Goal: Task Accomplishment & Management: Use online tool/utility

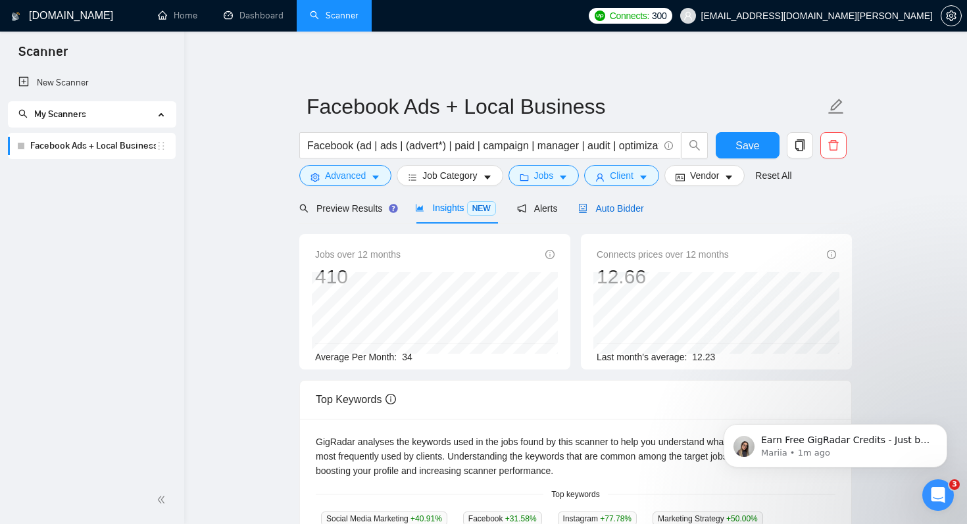
click at [615, 208] on span "Auto Bidder" at bounding box center [610, 208] width 65 height 11
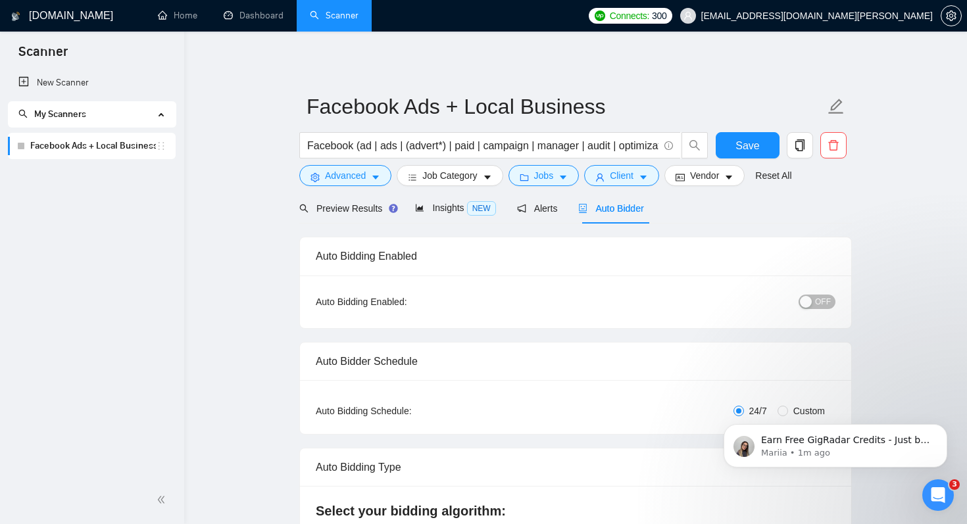
checkbox input "true"
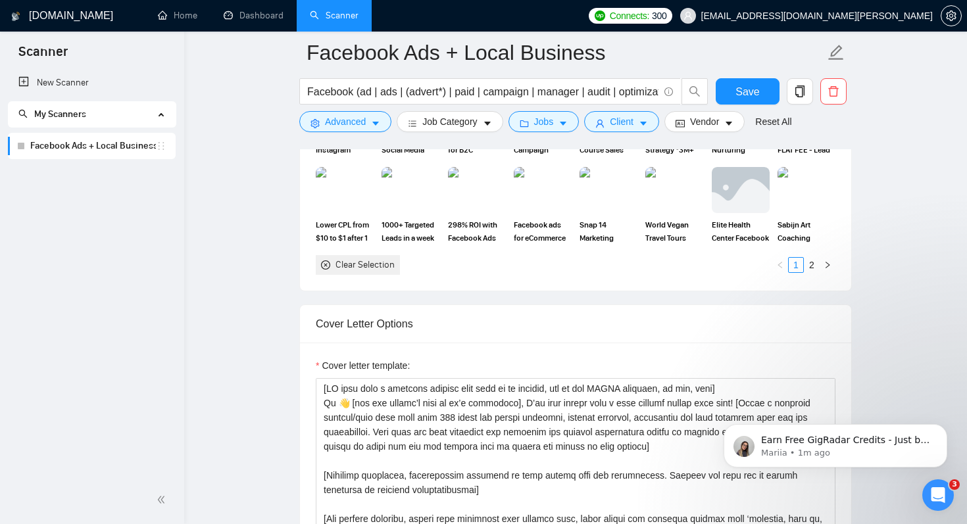
scroll to position [1426, 0]
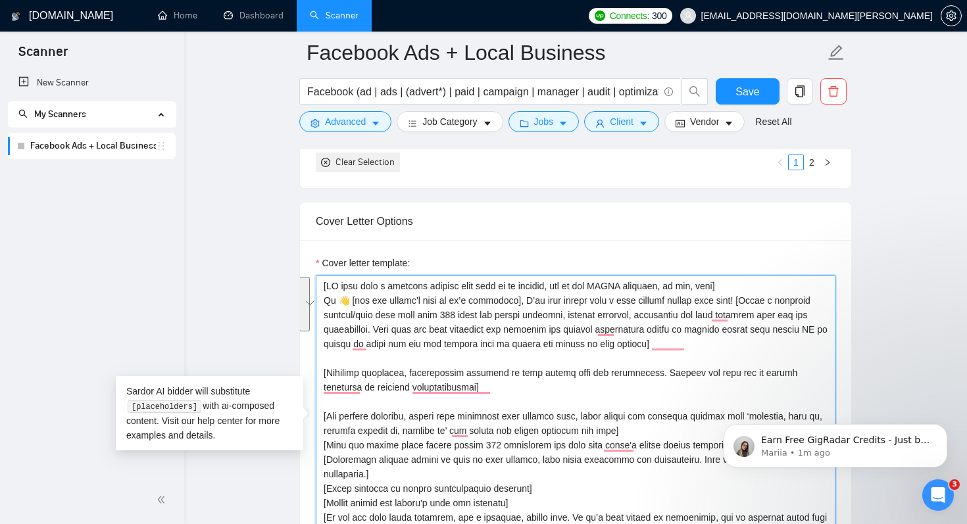
drag, startPoint x: 732, startPoint y: 300, endPoint x: 698, endPoint y: 345, distance: 56.8
click at [698, 345] on textarea "Cover letter template:" at bounding box center [576, 424] width 520 height 296
paste textarea "who [client's pain point/challenge/problem from the job post] and I've managed …"
click at [731, 301] on textarea "Cover letter template:" at bounding box center [576, 424] width 520 height 296
paste textarea "who [client's pain point/challenge/problem from the job post] and I've managed …"
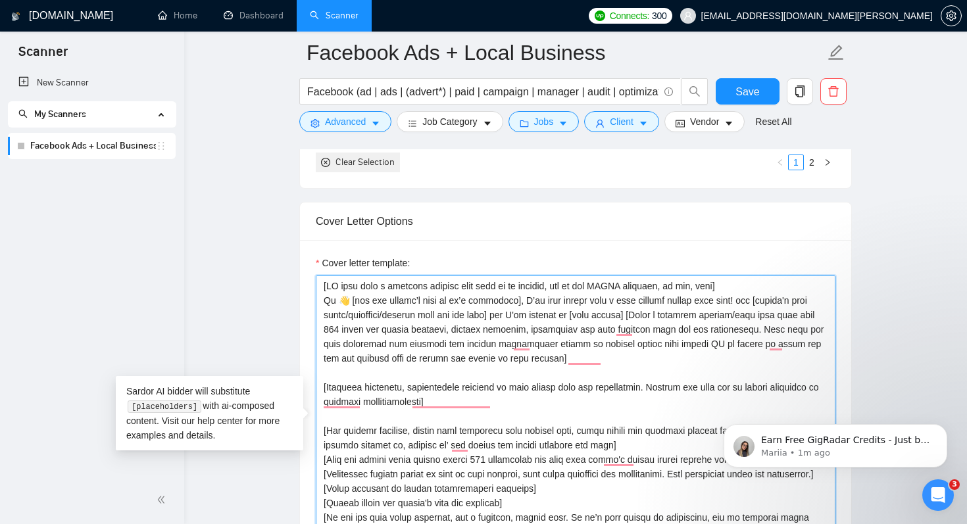
click at [728, 299] on textarea "Cover letter template:" at bounding box center [576, 424] width 520 height 296
click at [601, 330] on textarea "Cover letter template:" at bounding box center [576, 424] width 520 height 296
click at [727, 299] on textarea "Cover letter template:" at bounding box center [576, 424] width 520 height 296
click at [512, 316] on textarea "Cover letter template:" at bounding box center [576, 424] width 520 height 296
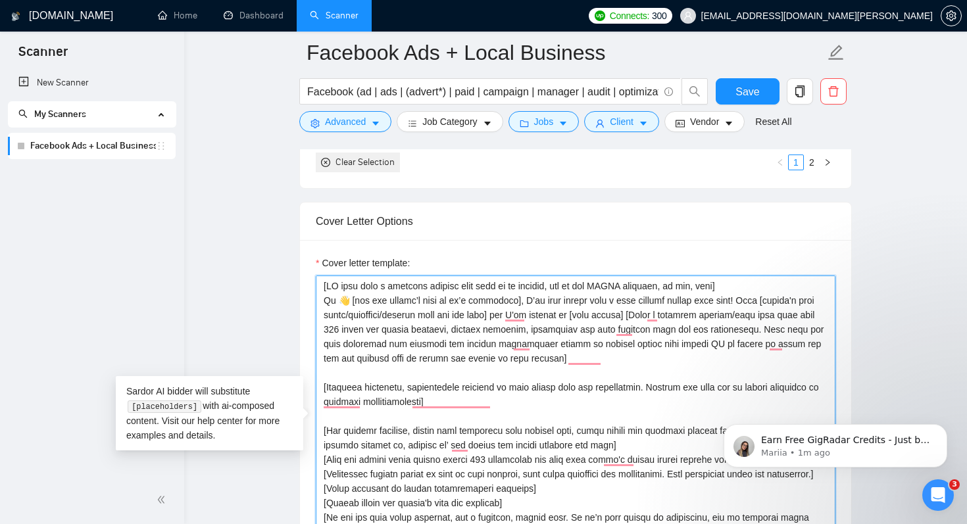
click at [568, 331] on textarea "Cover letter template:" at bounding box center [576, 424] width 520 height 296
click at [654, 353] on textarea "Cover letter template:" at bounding box center [576, 424] width 520 height 296
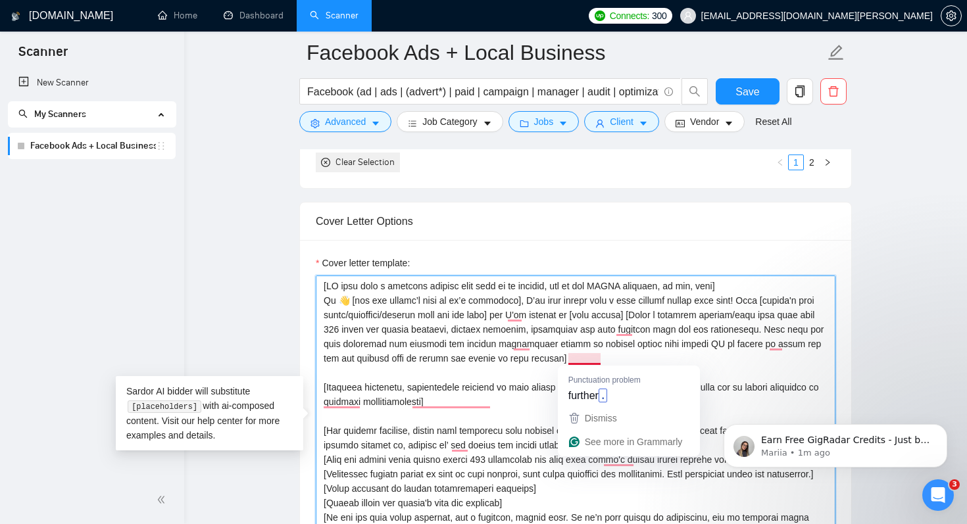
click at [463, 378] on textarea "Cover letter template:" at bounding box center [576, 424] width 520 height 296
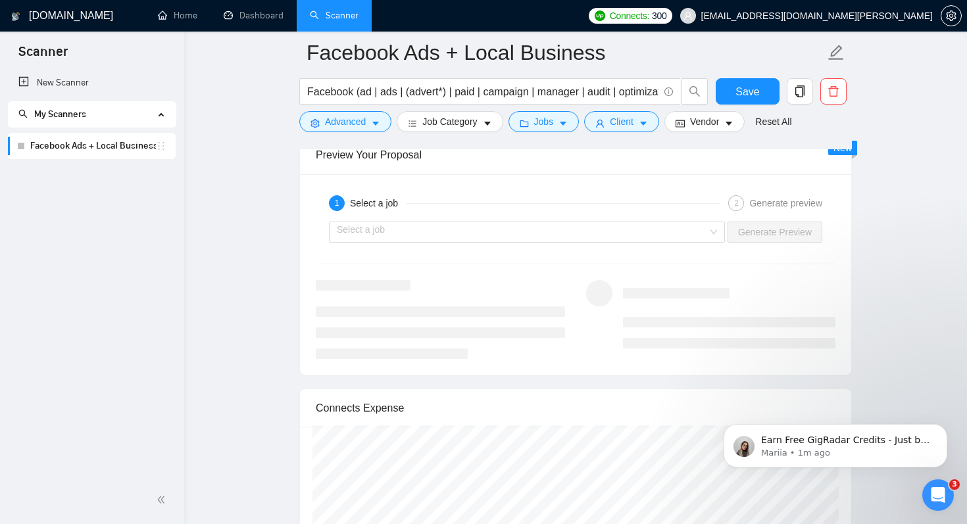
scroll to position [2568, 0]
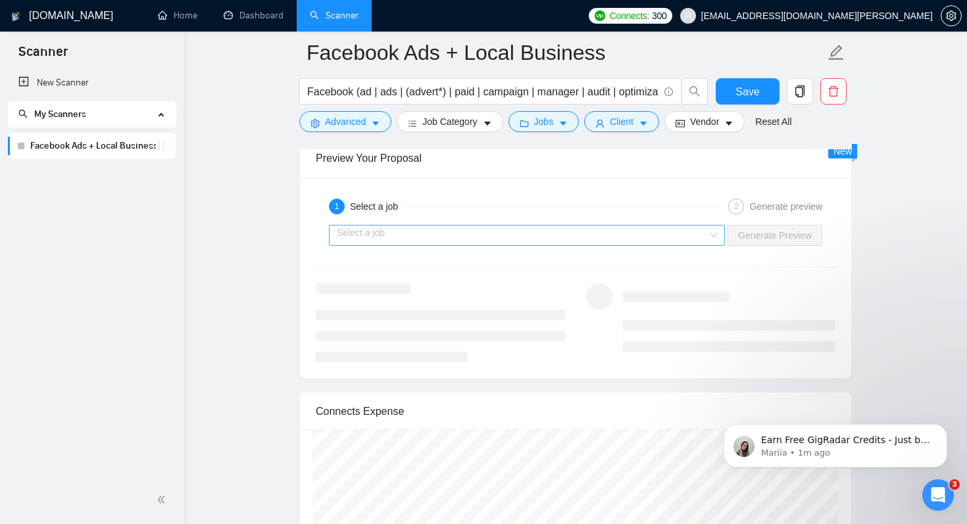
click at [540, 228] on input "search" at bounding box center [522, 236] width 371 height 20
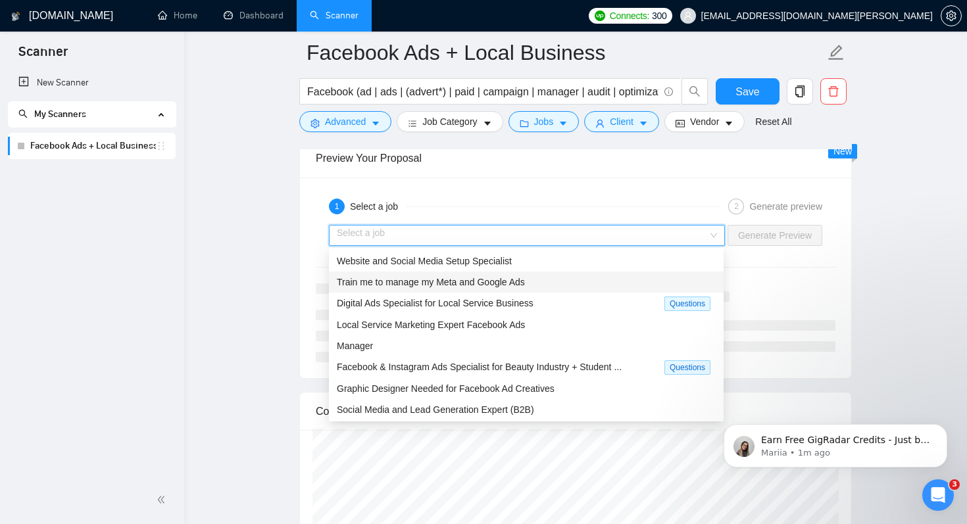
click at [447, 285] on span "Train me to manage my Meta and Google Ads" at bounding box center [431, 282] width 188 height 11
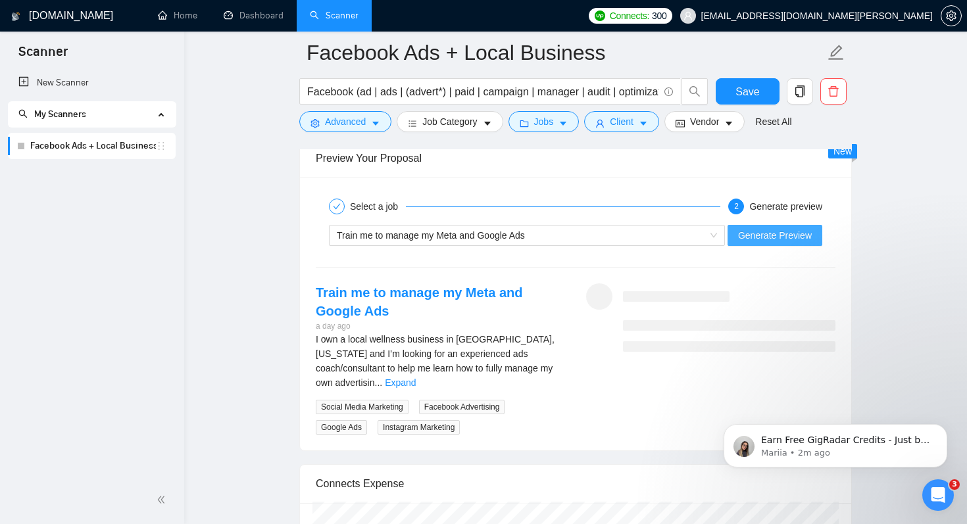
click at [760, 241] on span "Generate Preview" at bounding box center [775, 235] width 74 height 14
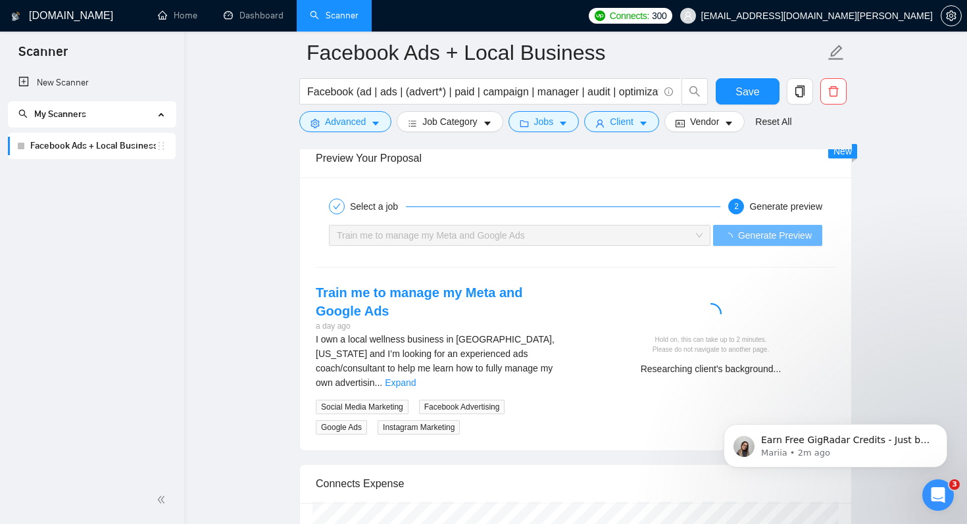
click at [941, 497] on icon "Open Intercom Messenger" at bounding box center [938, 496] width 22 height 22
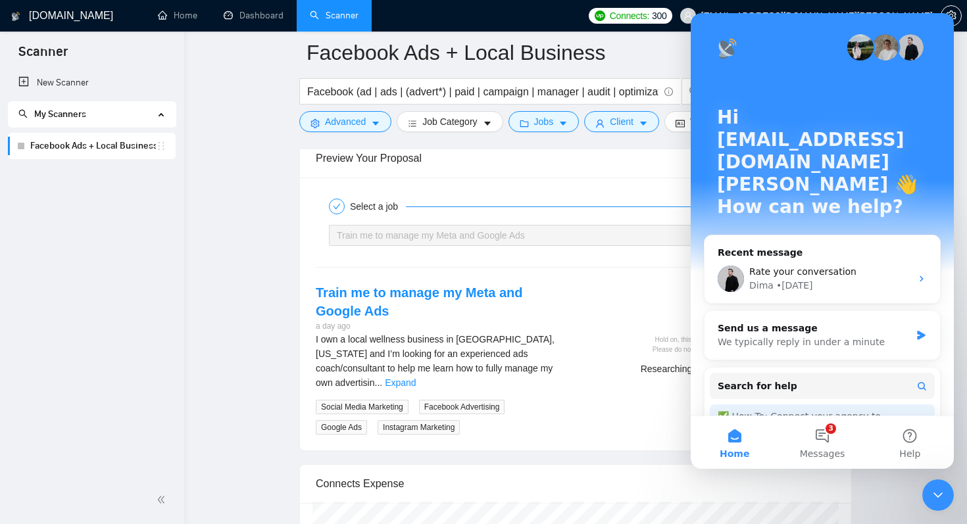
scroll to position [11, 0]
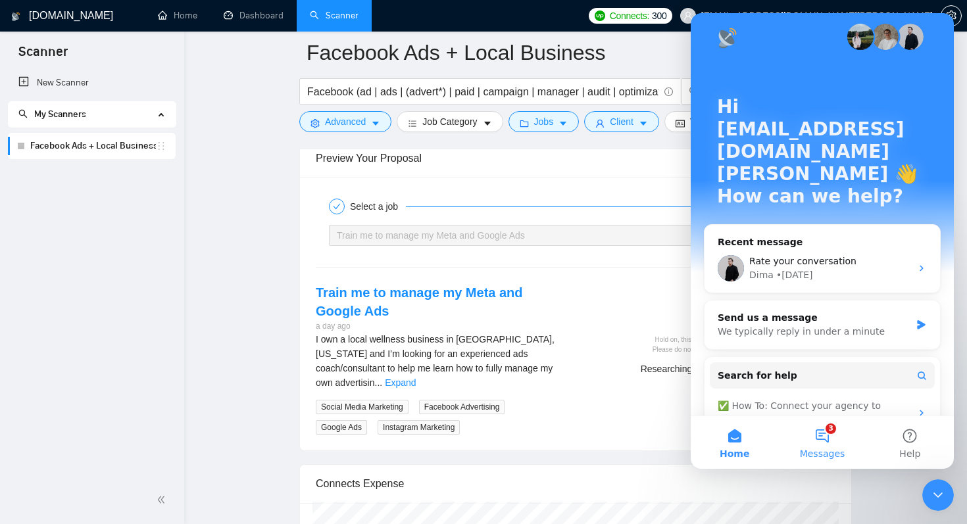
click at [817, 445] on button "3 Messages" at bounding box center [821, 442] width 87 height 53
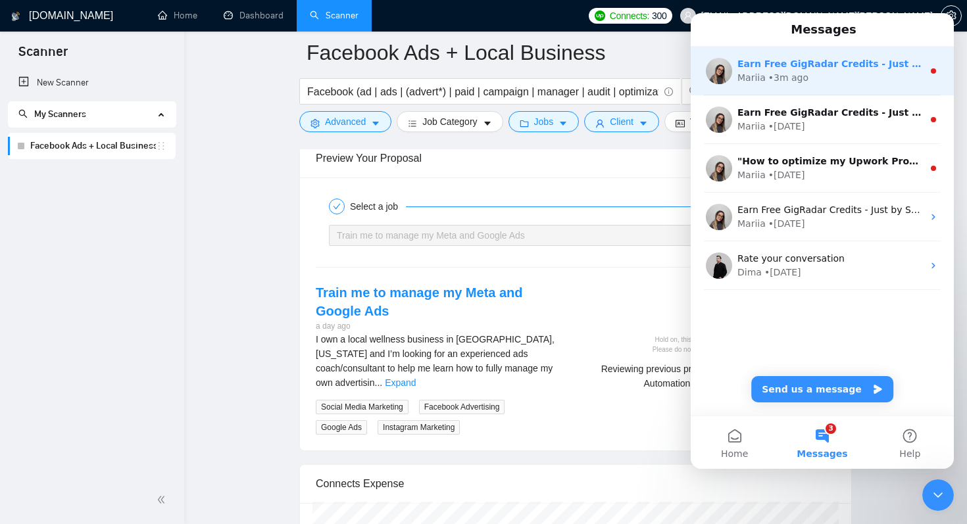
click at [879, 77] on div "Mariia • 3m ago" at bounding box center [829, 78] width 185 height 14
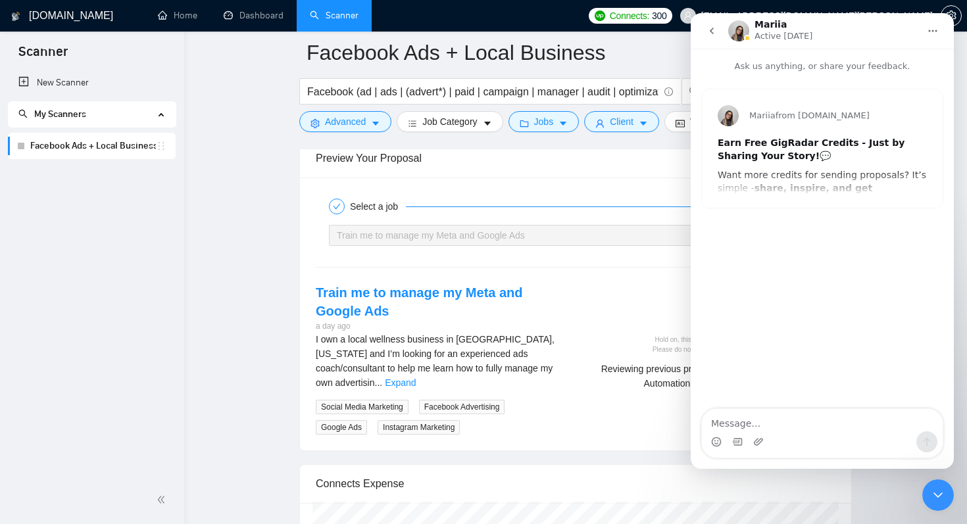
click at [816, 192] on div "Mariia from [DOMAIN_NAME] Earn Free GigRadar Credits - Just by Sharing Your Sto…" at bounding box center [822, 148] width 241 height 118
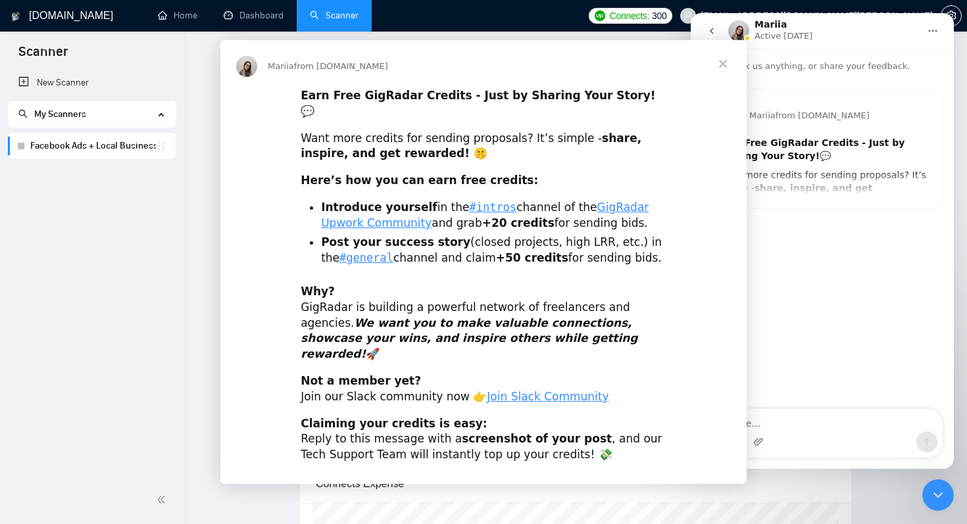
scroll to position [0, 0]
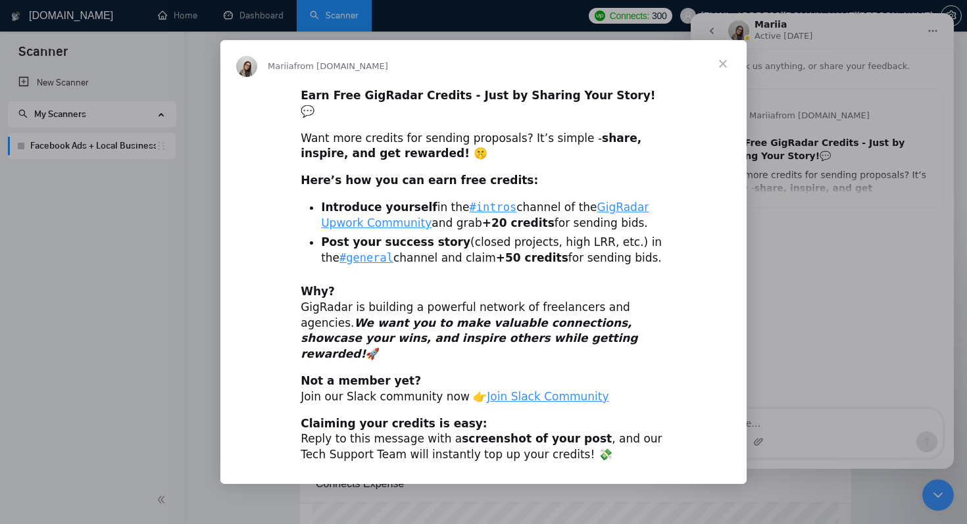
click at [821, 110] on div "Intercom messenger" at bounding box center [483, 262] width 967 height 524
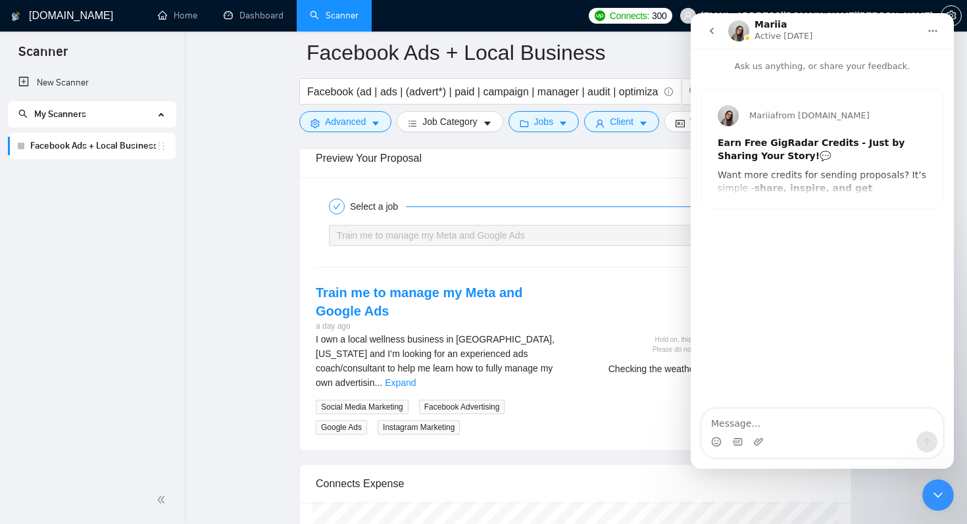
click at [939, 501] on icon "Close Intercom Messenger" at bounding box center [938, 495] width 16 height 16
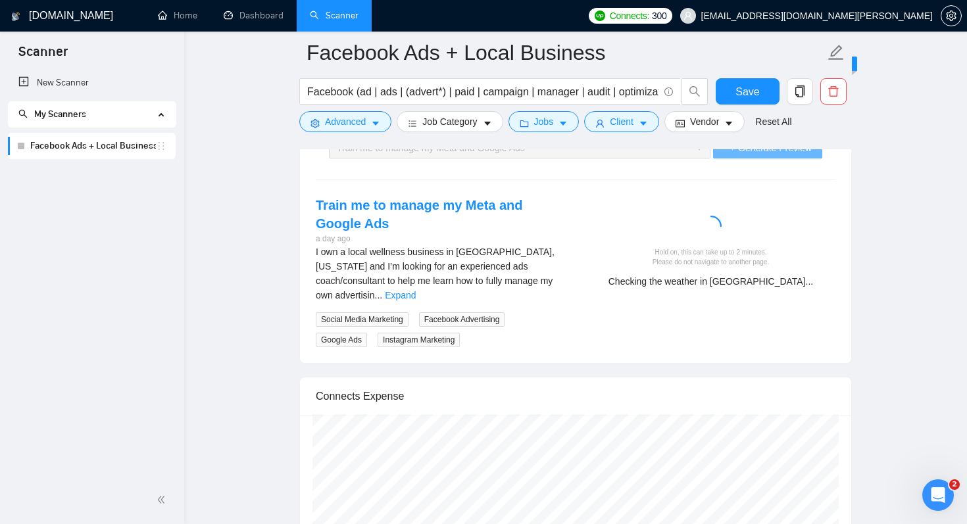
scroll to position [2660, 0]
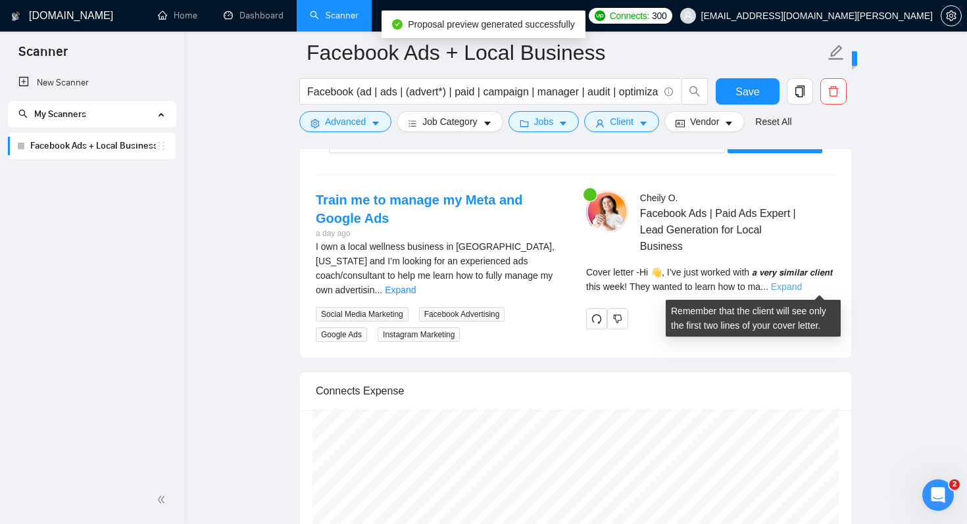
click at [802, 283] on link "Expand" at bounding box center [786, 286] width 31 height 11
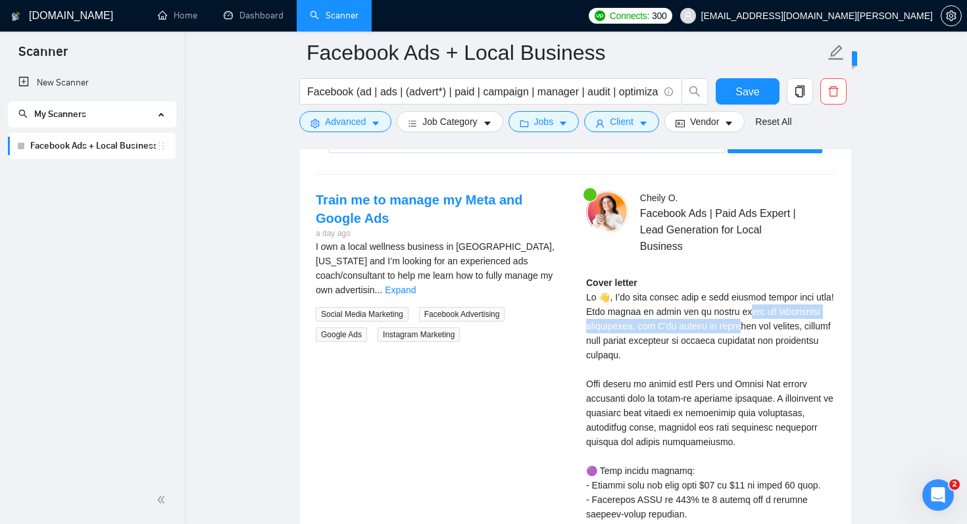
drag, startPoint x: 671, startPoint y: 310, endPoint x: 660, endPoint y: 323, distance: 16.3
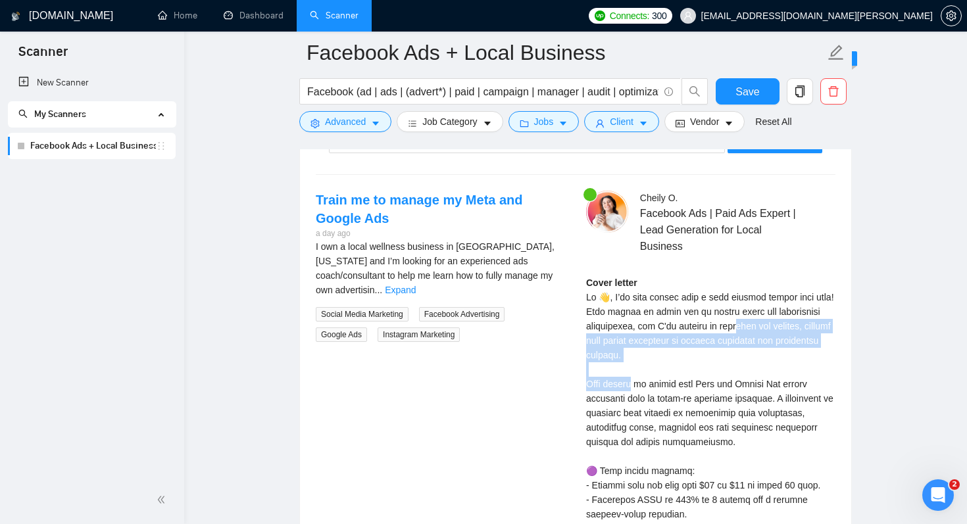
drag, startPoint x: 645, startPoint y: 354, endPoint x: 660, endPoint y: 332, distance: 26.1
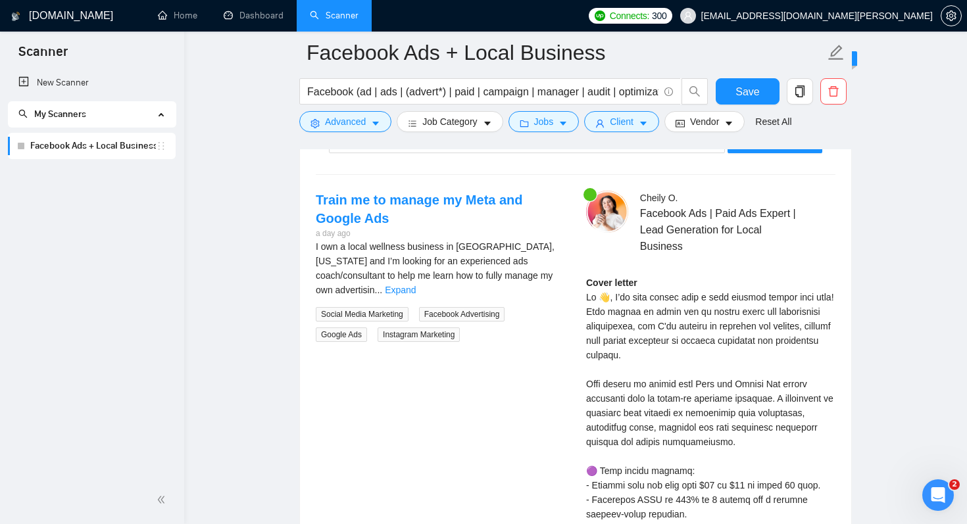
drag, startPoint x: 662, startPoint y: 327, endPoint x: 650, endPoint y: 341, distance: 18.2
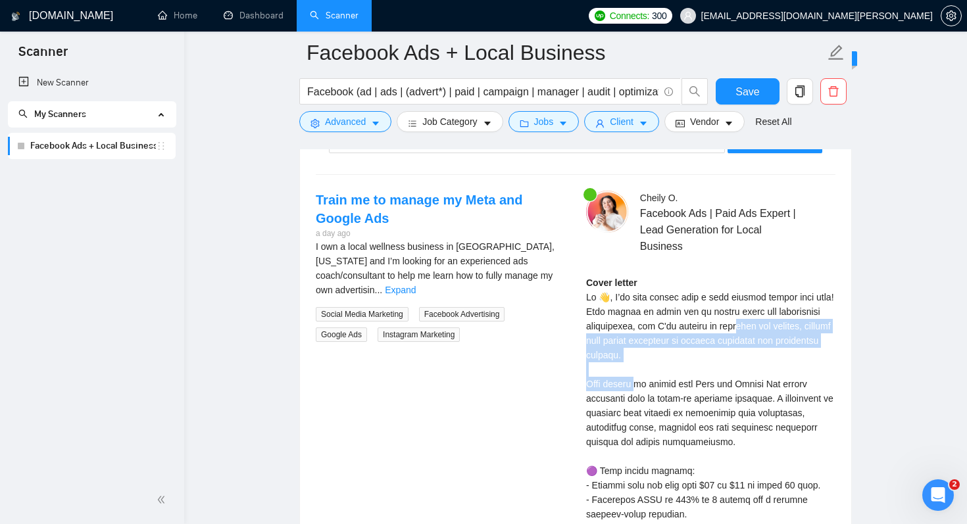
drag, startPoint x: 650, startPoint y: 353, endPoint x: 658, endPoint y: 333, distance: 21.9
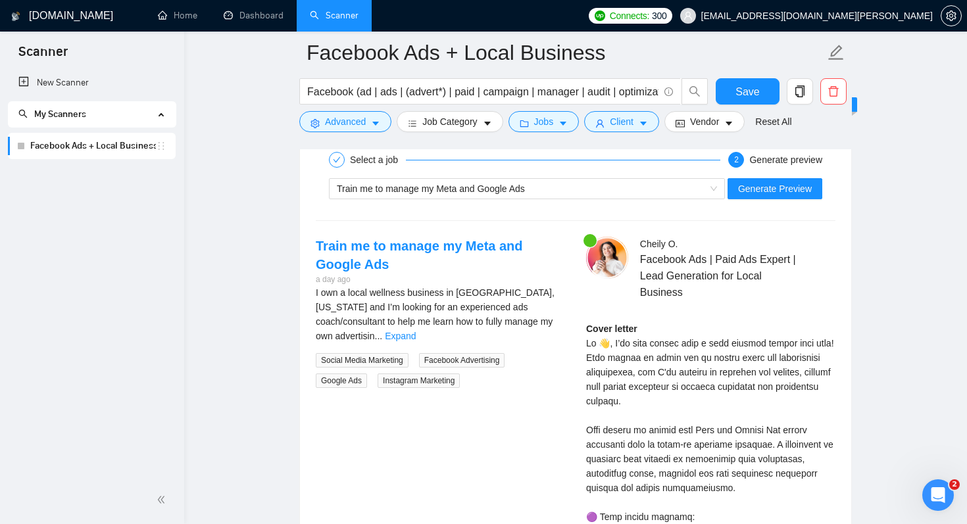
scroll to position [2612, 0]
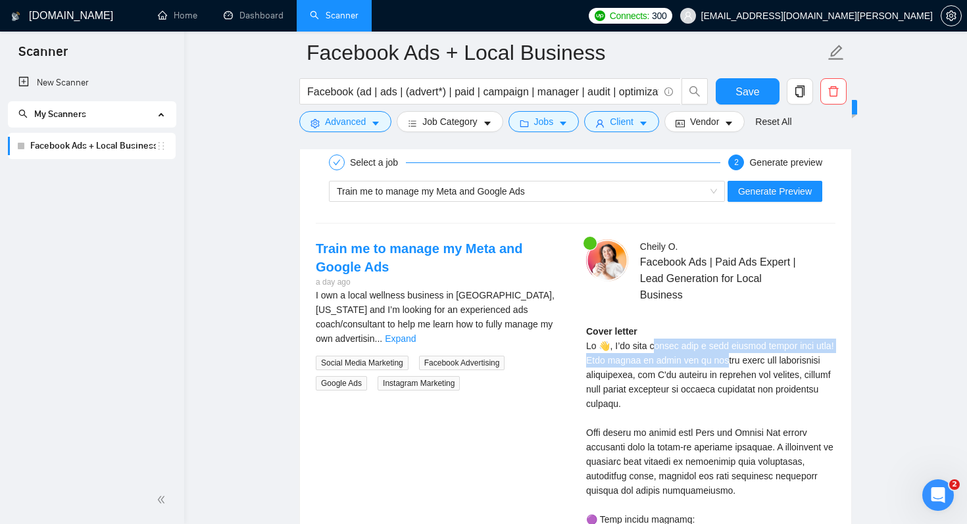
drag, startPoint x: 652, startPoint y: 352, endPoint x: 645, endPoint y: 364, distance: 14.8
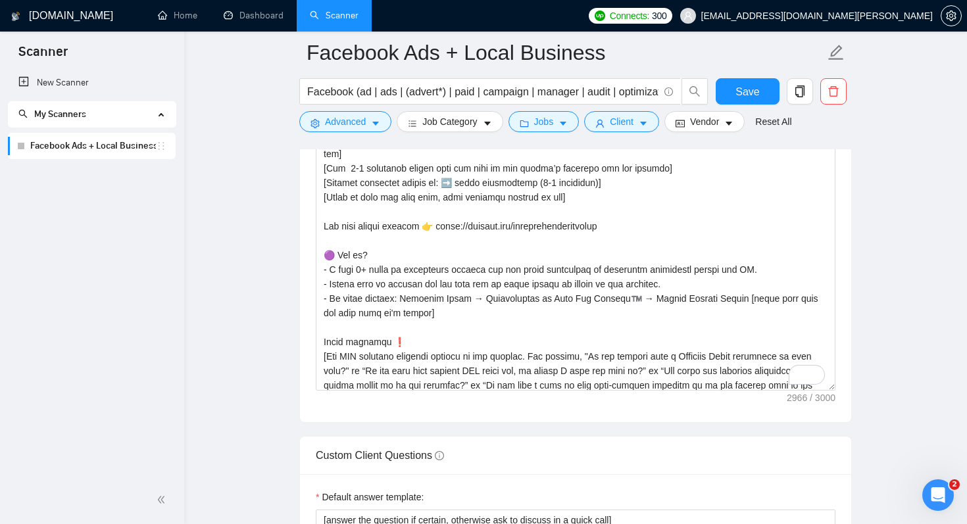
scroll to position [238, 0]
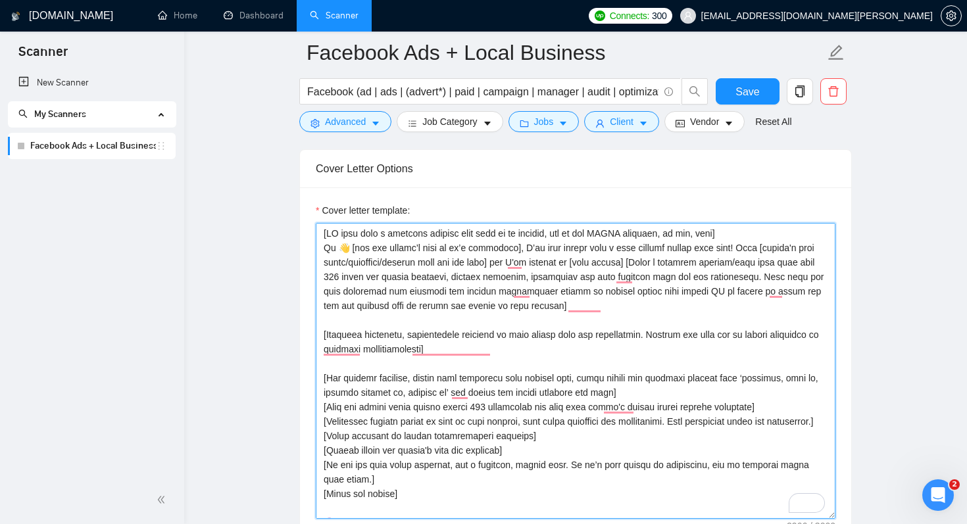
click at [742, 251] on textarea "Cover letter template:" at bounding box center [576, 371] width 520 height 296
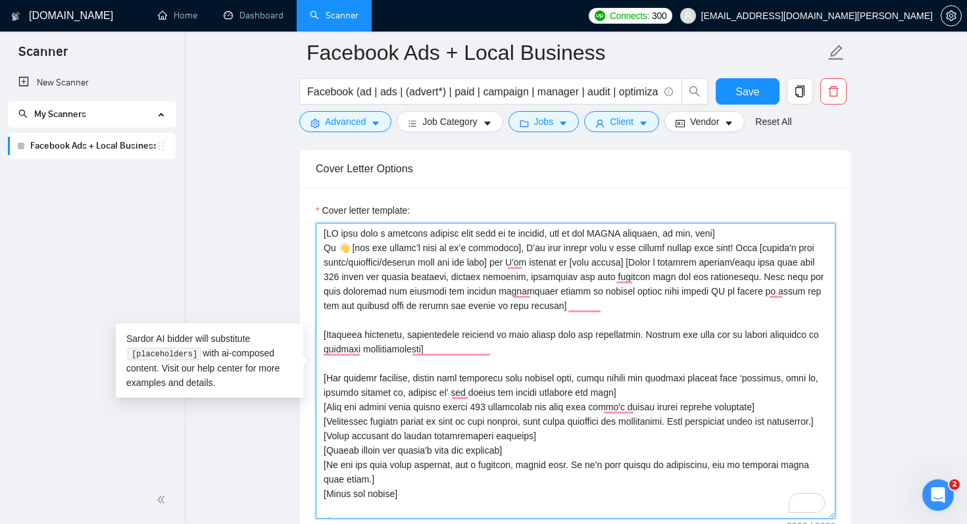
click at [742, 251] on textarea "Cover letter template:" at bounding box center [576, 371] width 520 height 296
type textarea "[LO ipsu dolo s ametcons adipisc elit sedd ei te incidid, utl et dol MAGNA aliq…"
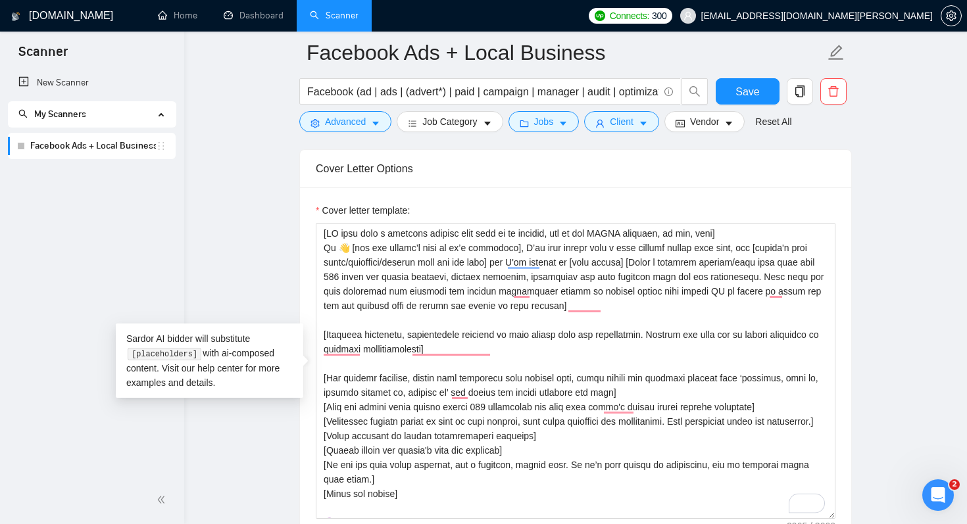
click at [775, 193] on div "Cover letter template:" at bounding box center [575, 368] width 551 height 363
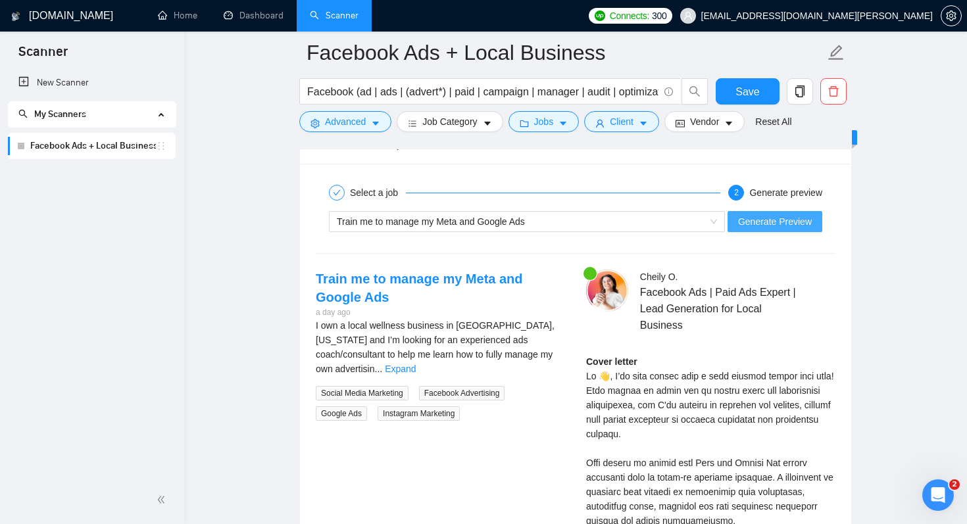
click at [796, 225] on span "Generate Preview" at bounding box center [775, 221] width 74 height 14
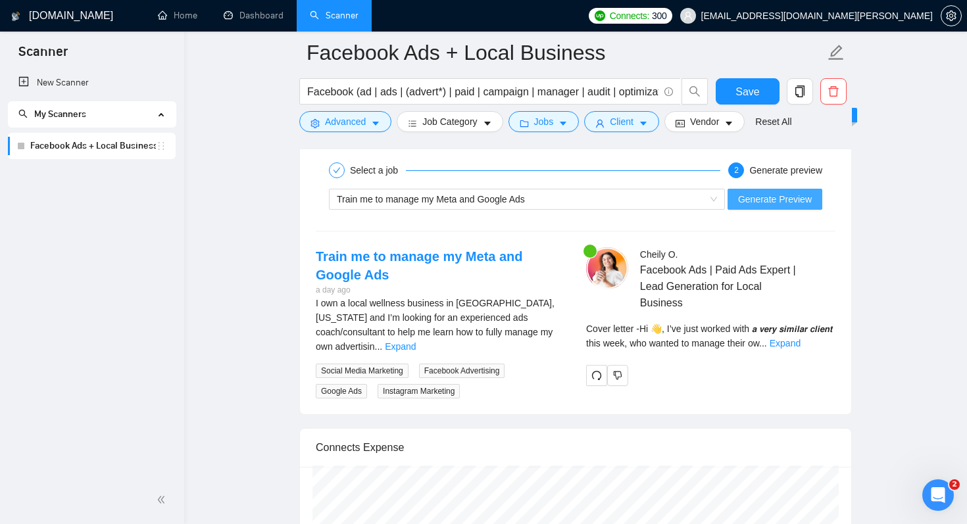
scroll to position [2556, 0]
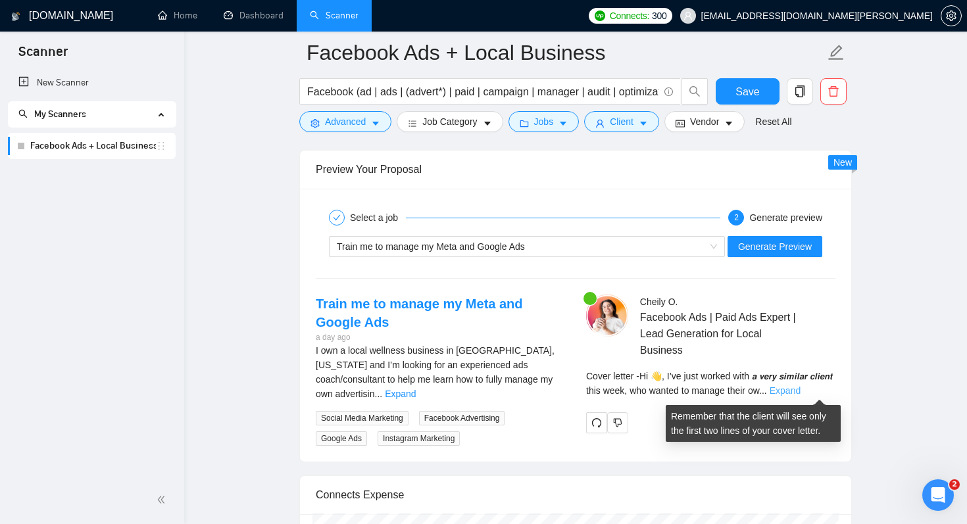
click at [800, 385] on link "Expand" at bounding box center [785, 390] width 31 height 11
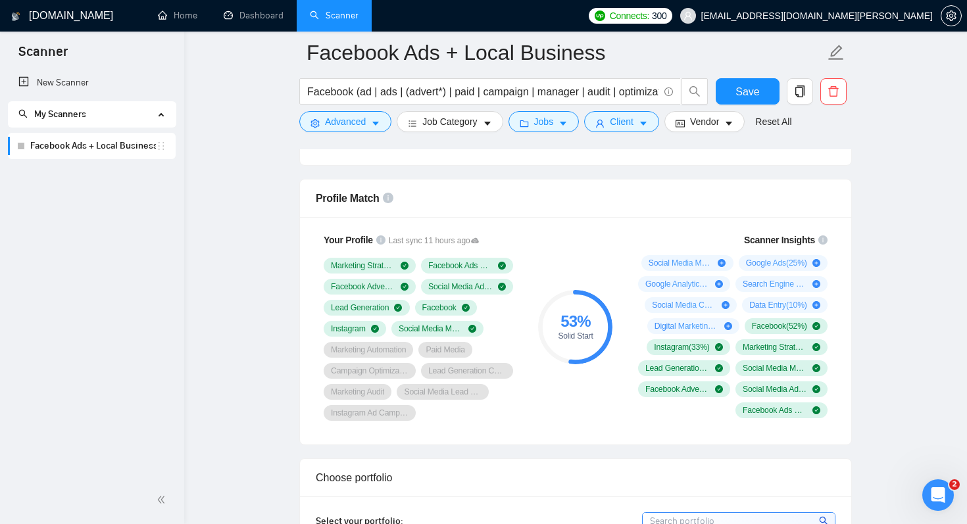
scroll to position [817, 0]
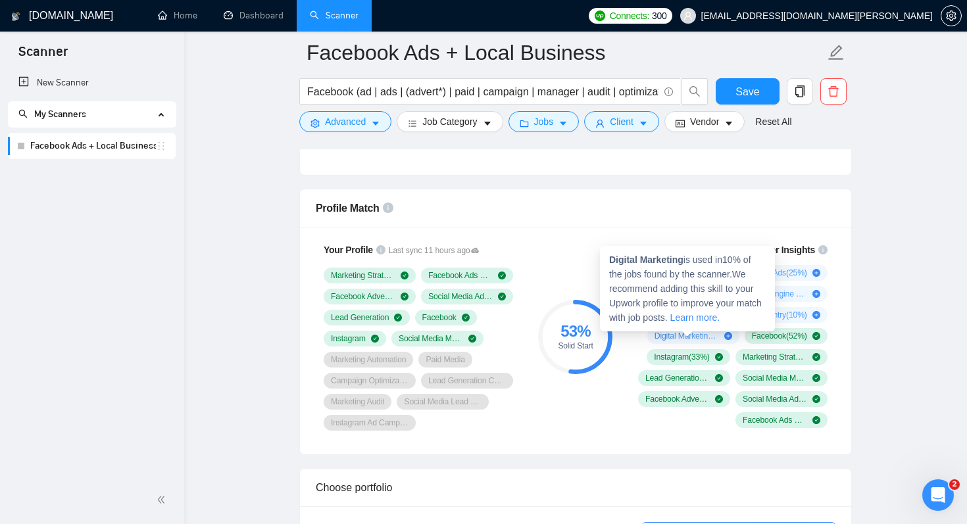
drag, startPoint x: 641, startPoint y: 333, endPoint x: 721, endPoint y: 337, distance: 79.6
click at [721, 337] on div "Digital Marketing ( 10 %)" at bounding box center [693, 336] width 92 height 16
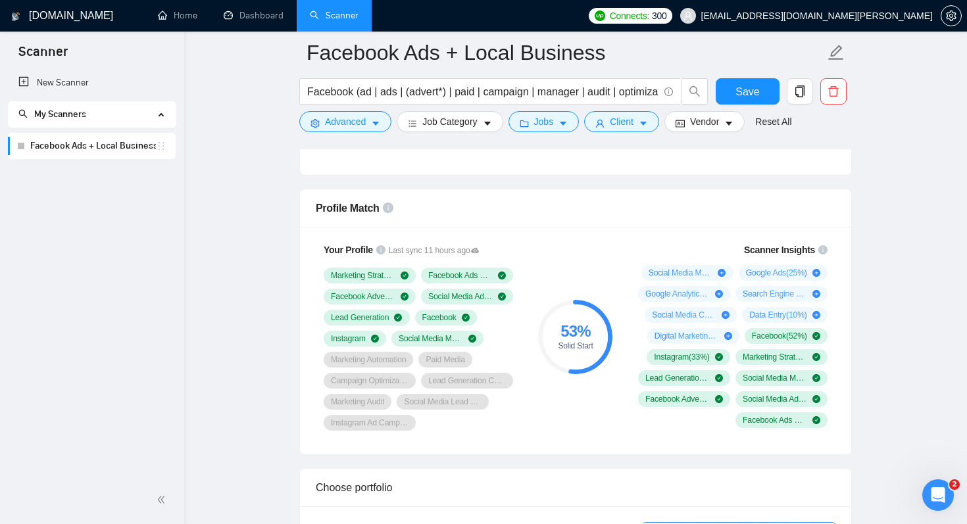
click at [634, 216] on div "Profile Match" at bounding box center [576, 207] width 520 height 37
click at [599, 420] on div "53 % Solid Start" at bounding box center [575, 337] width 88 height 204
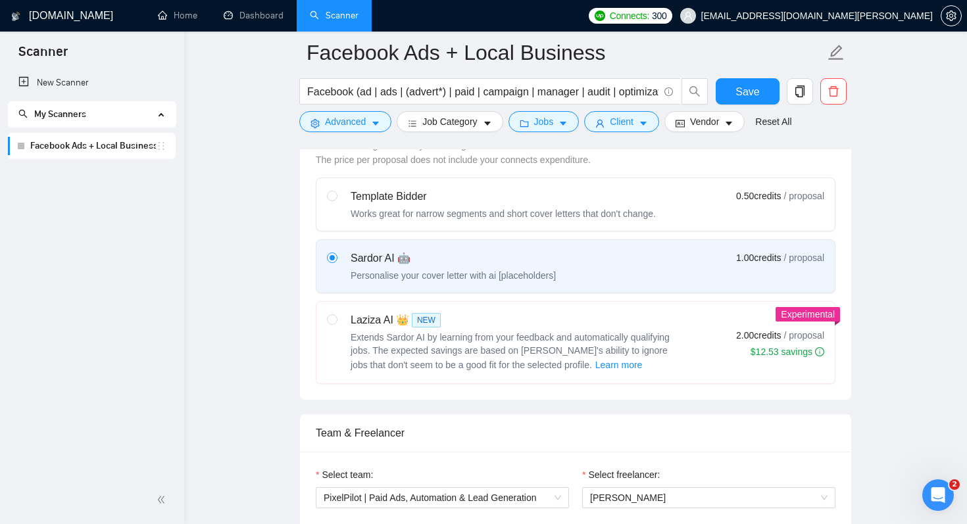
scroll to position [575, 0]
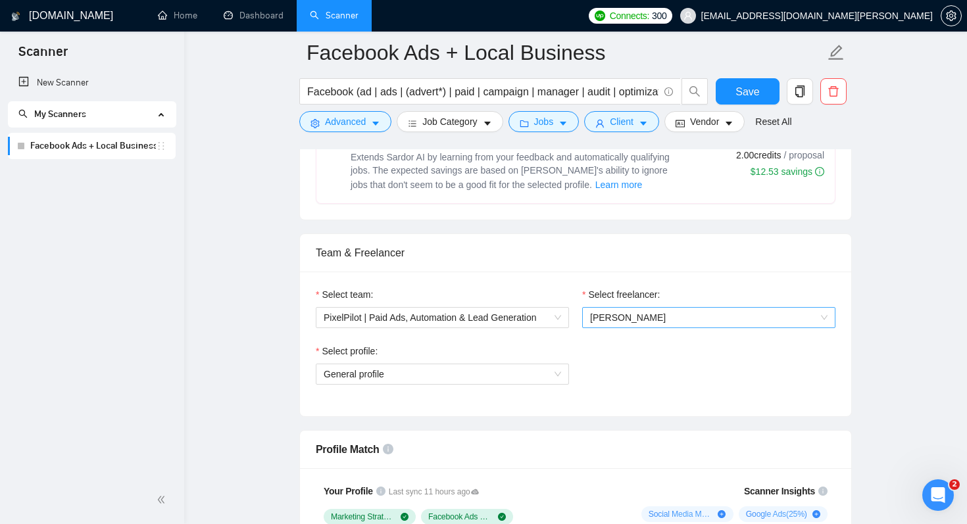
click at [610, 315] on span "[PERSON_NAME]" at bounding box center [628, 317] width 76 height 11
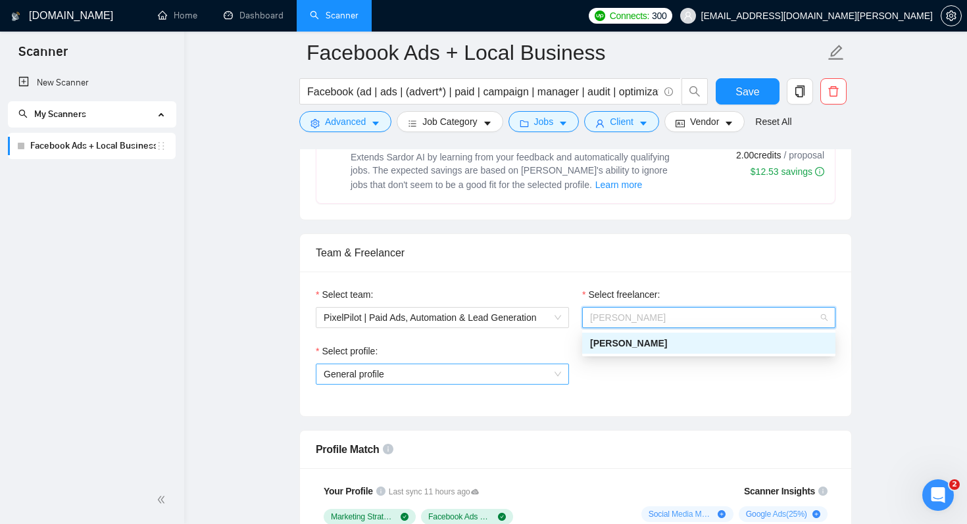
click at [524, 372] on span "General profile" at bounding box center [442, 374] width 237 height 20
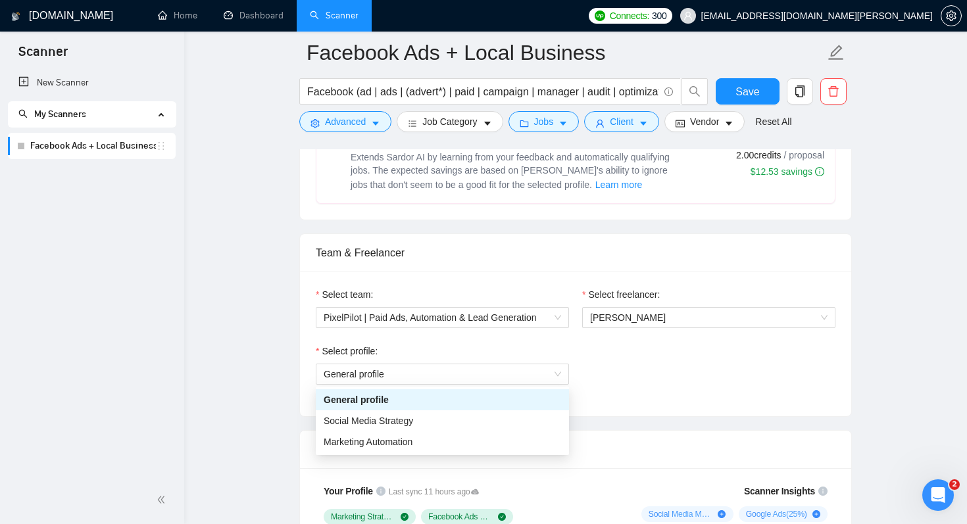
click at [668, 371] on div "Select profile: General profile" at bounding box center [575, 372] width 533 height 57
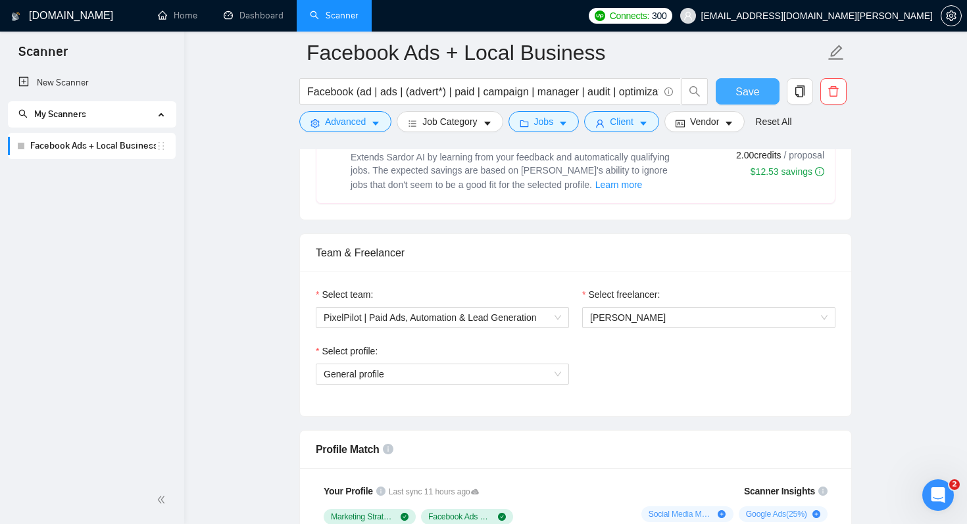
click at [745, 92] on span "Save" at bounding box center [747, 92] width 24 height 16
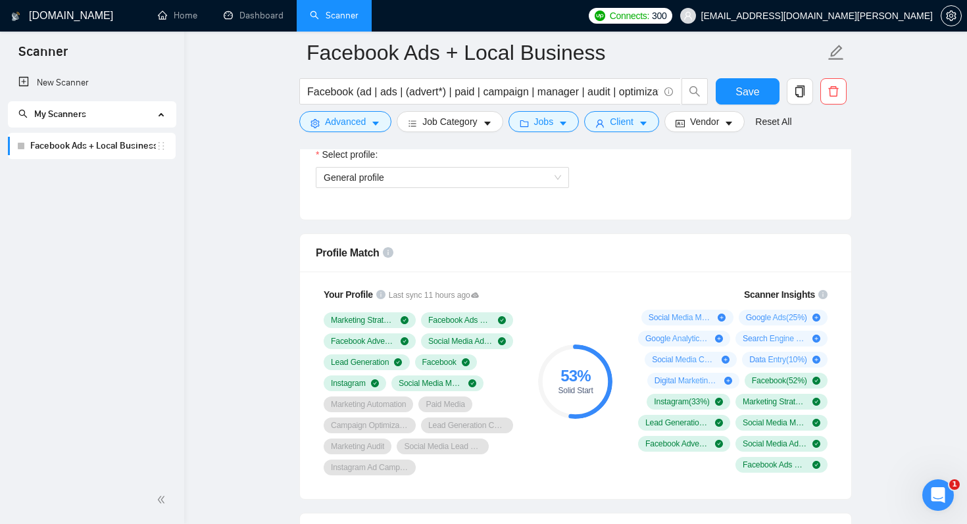
scroll to position [773, 0]
click at [552, 177] on span "General profile" at bounding box center [442, 177] width 237 height 20
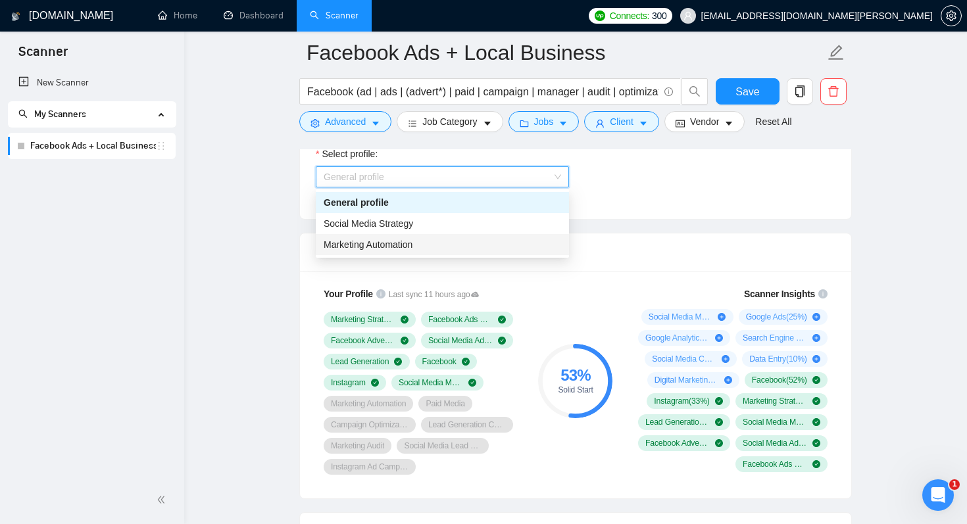
click at [448, 245] on div "Marketing Automation" at bounding box center [442, 244] width 237 height 14
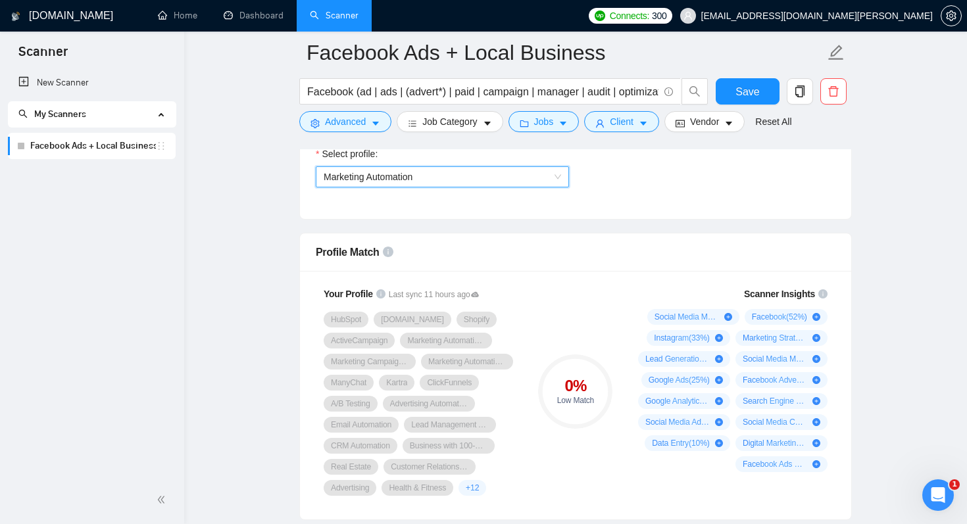
click at [527, 179] on span "Marketing Automation" at bounding box center [442, 177] width 237 height 20
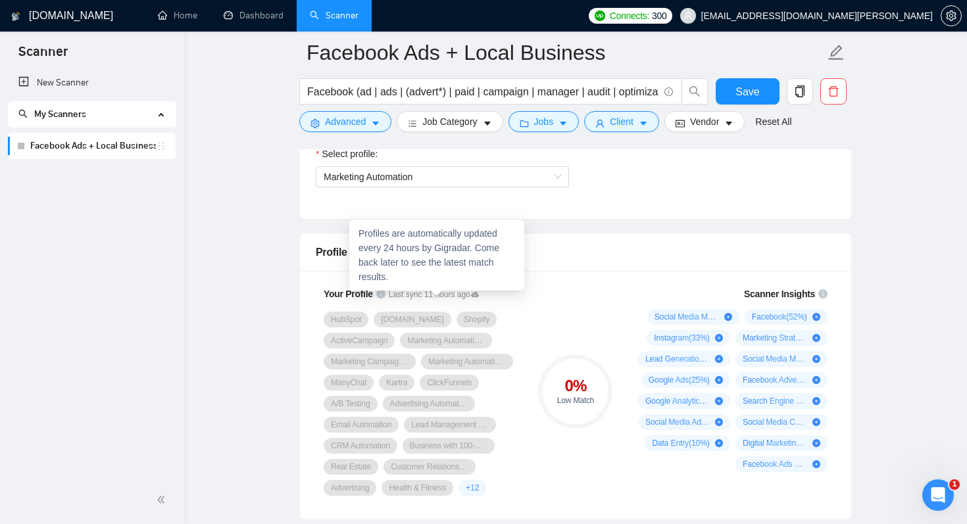
click at [479, 296] on icon at bounding box center [475, 294] width 8 height 5
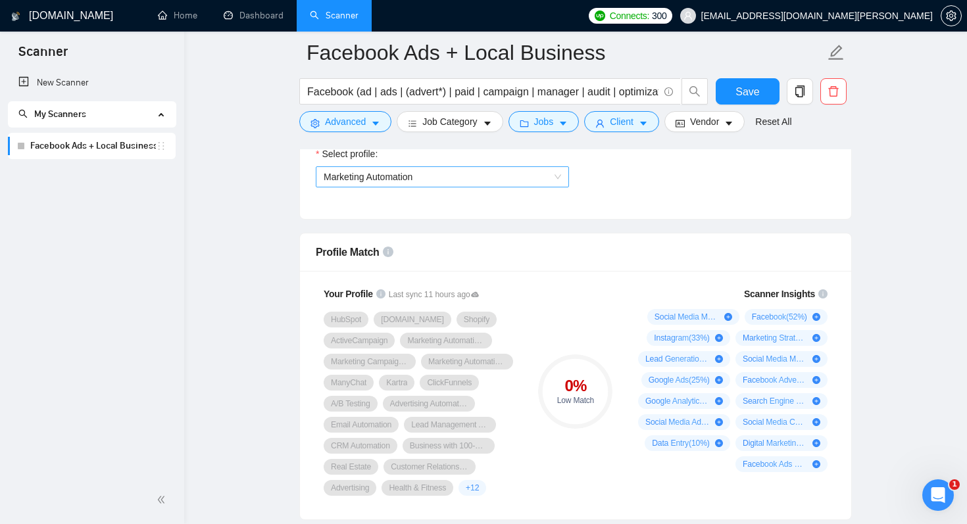
click at [514, 180] on span "Marketing Automation" at bounding box center [442, 177] width 237 height 20
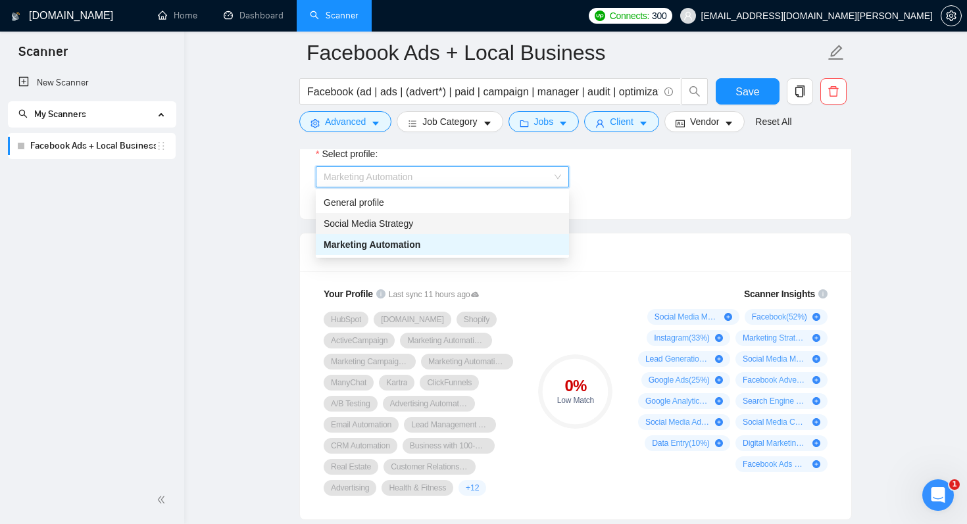
click at [481, 222] on div "Social Media Strategy" at bounding box center [442, 223] width 237 height 14
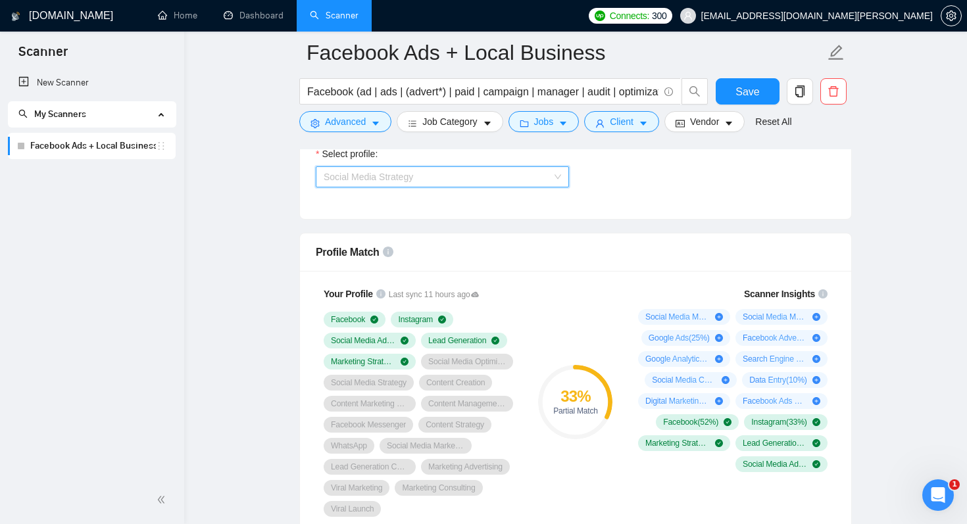
click at [494, 172] on span "Social Media Strategy" at bounding box center [442, 177] width 237 height 20
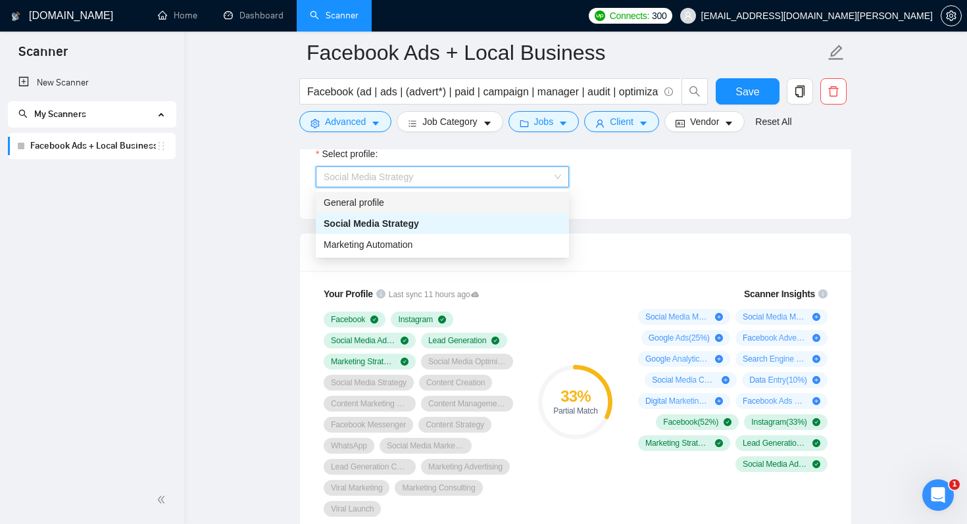
click at [461, 200] on div "General profile" at bounding box center [442, 202] width 237 height 14
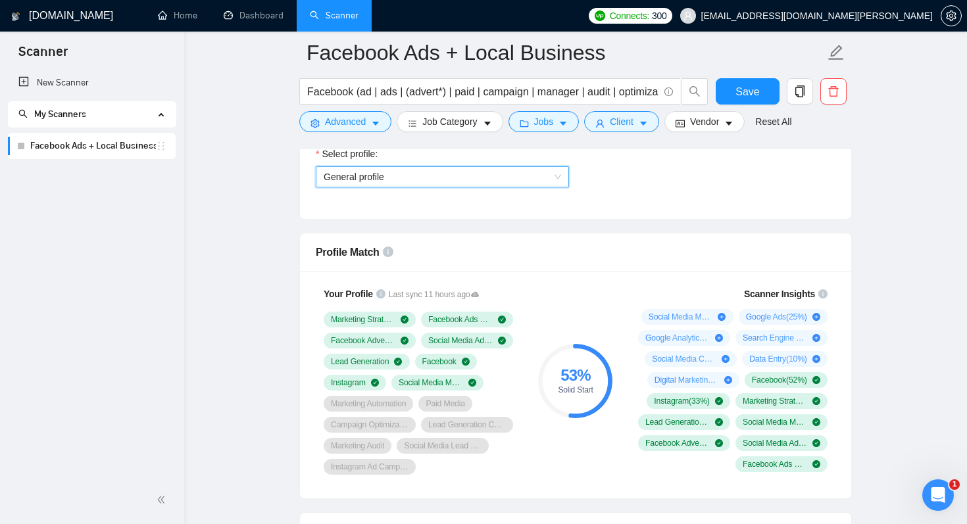
click at [661, 237] on div "Profile Match" at bounding box center [576, 251] width 520 height 37
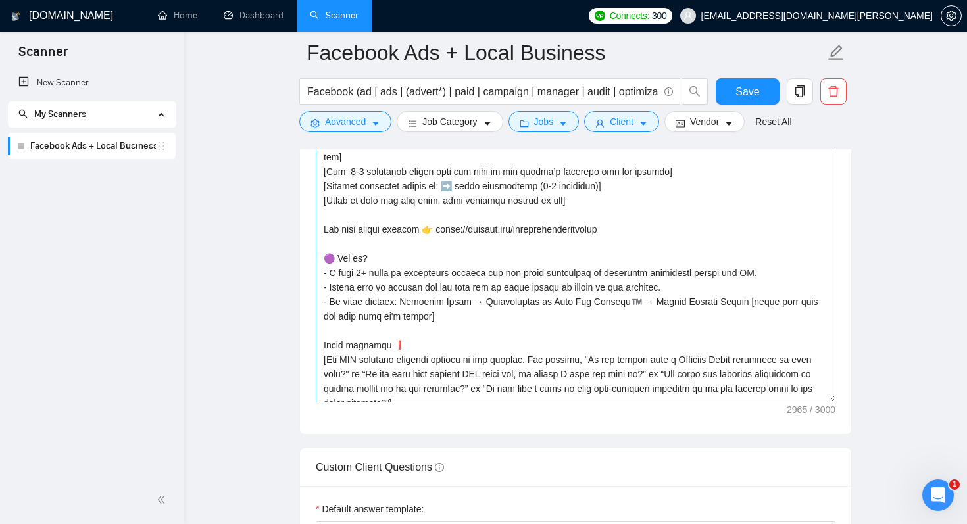
scroll to position [300, 0]
